Goal: Check status: Check status

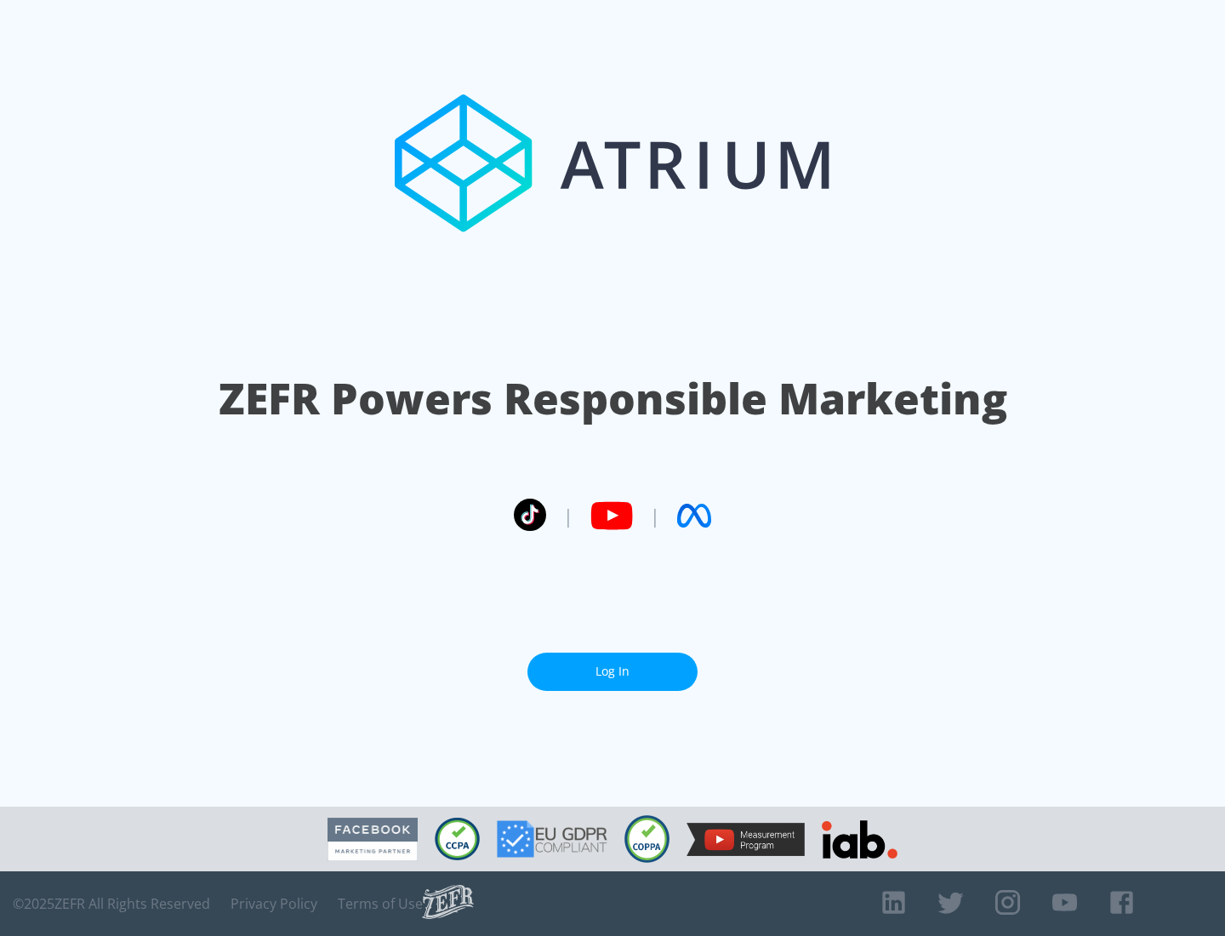
click at [612, 671] on link "Log In" at bounding box center [612, 671] width 170 height 38
